Goal: Information Seeking & Learning: Find specific fact

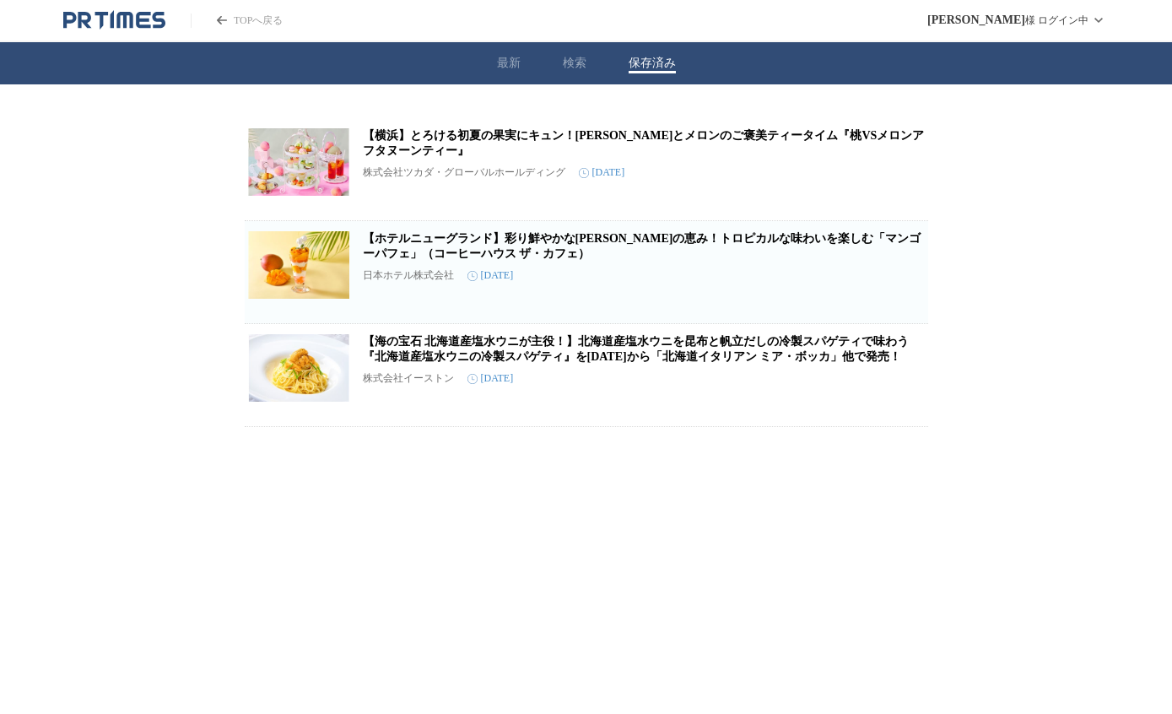
click at [574, 83] on div "最新 検索 保存済み" at bounding box center [586, 63] width 1172 height 42
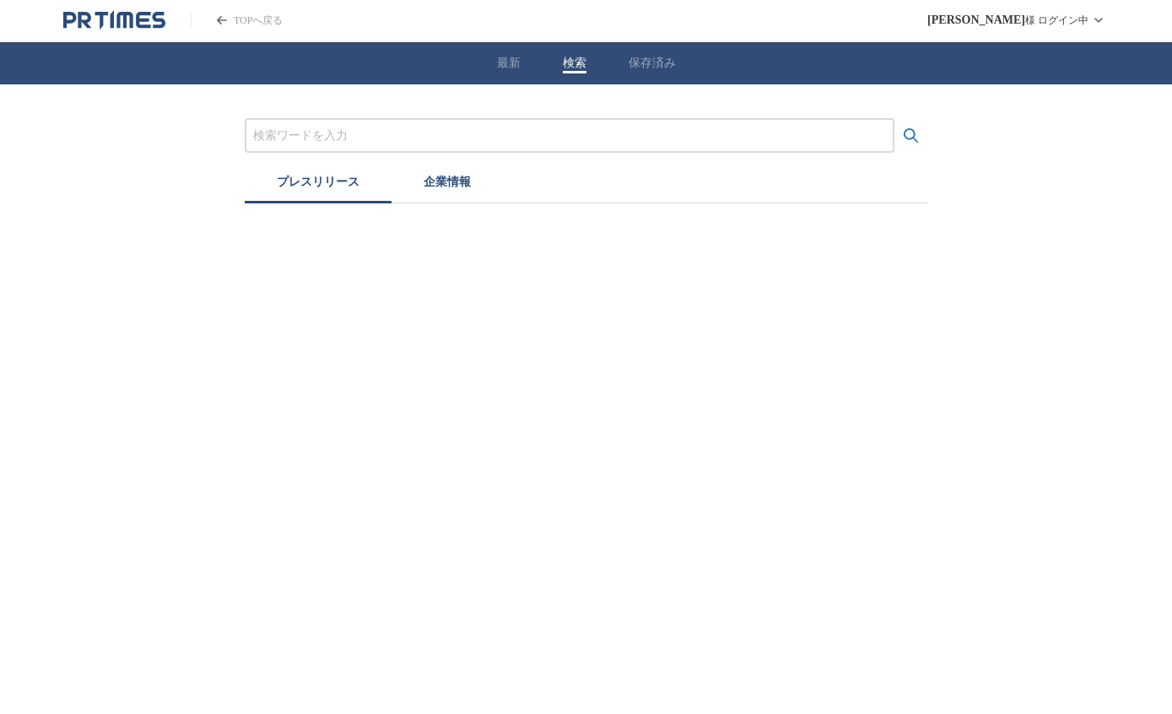
click at [573, 57] on button "検索" at bounding box center [575, 63] width 24 height 15
click at [571, 136] on input "プレスリリースおよび企業を検索する" at bounding box center [569, 136] width 633 height 19
click at [910, 135] on button "検索する" at bounding box center [911, 136] width 34 height 34
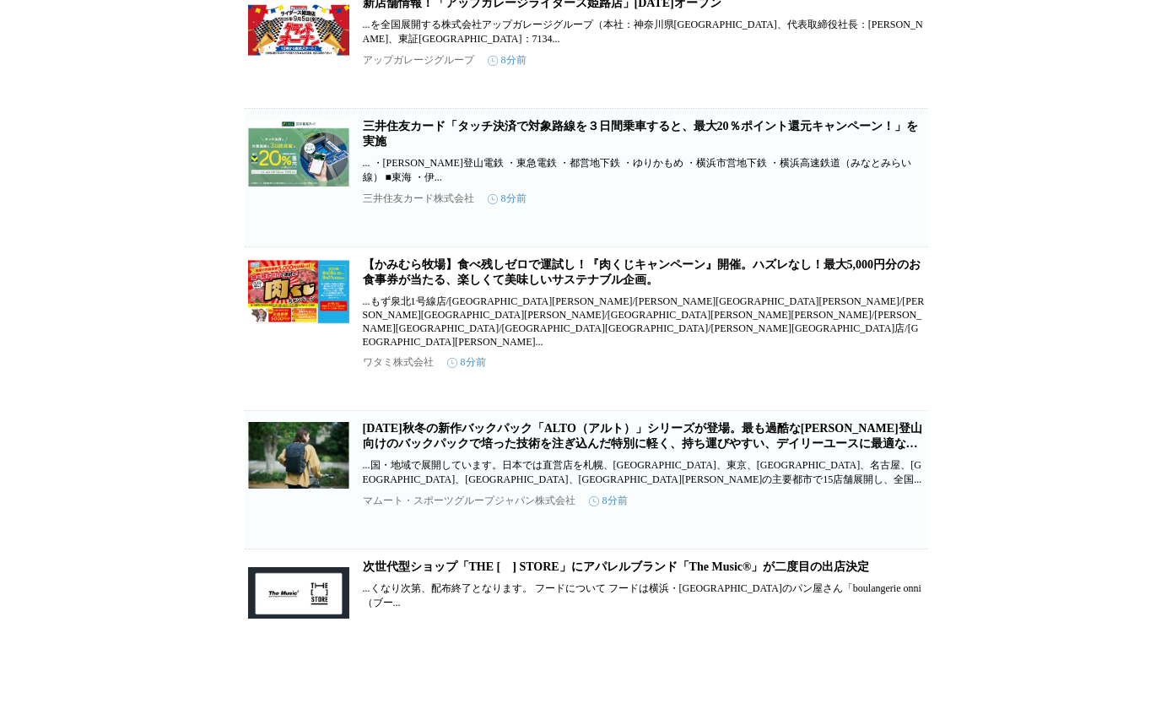
click at [574, 506] on article "[DATE]秋冬の新作バックパック「ALTO（アルト）」シリーズが登場。最も過酷な[PERSON_NAME]登山向けのバックパックで培った技術を注ぎ込んだ特別…" at bounding box center [586, 574] width 683 height 137
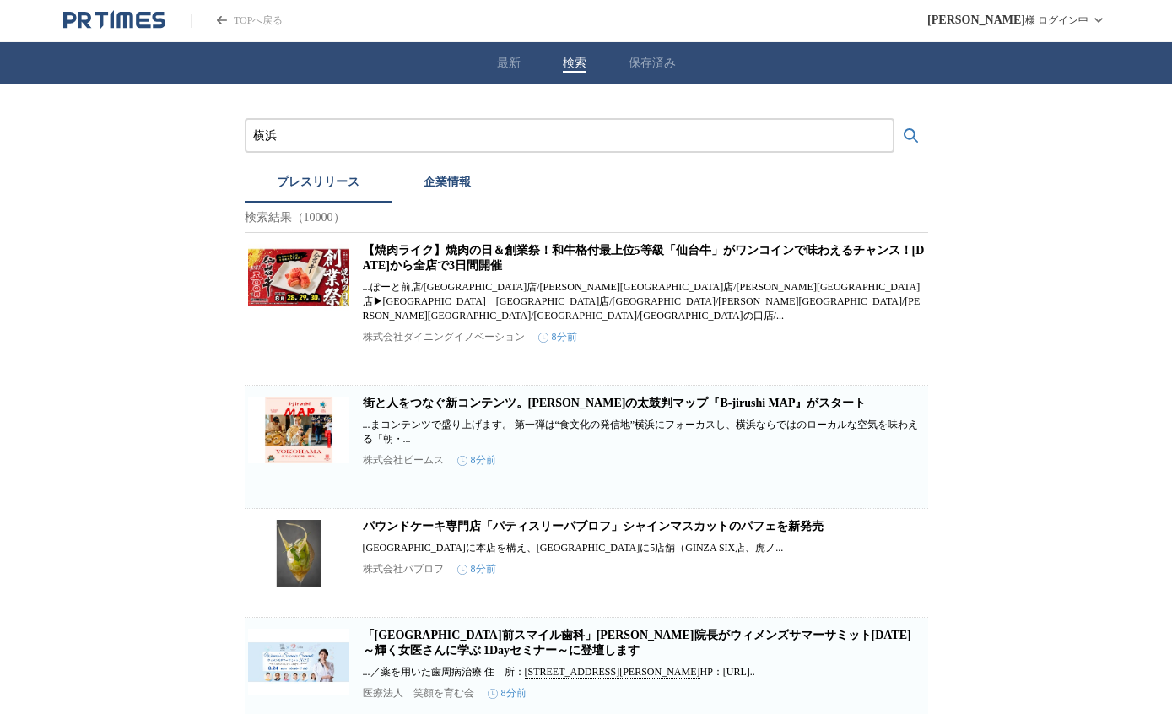
click at [336, 119] on div "横浜" at bounding box center [570, 135] width 650 height 35
click at [339, 132] on input "横浜" at bounding box center [569, 136] width 633 height 19
click at [339, 135] on input "横浜" at bounding box center [569, 136] width 633 height 19
type input "横浜　みなとみらい"
click at [910, 135] on button "検索する" at bounding box center [911, 136] width 34 height 34
